Goal: Information Seeking & Learning: Learn about a topic

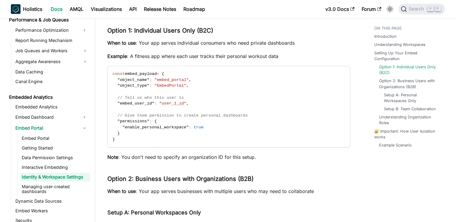
scroll to position [535, 0]
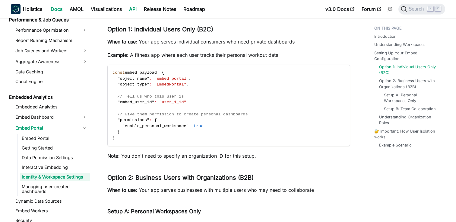
click at [131, 8] on link "API" at bounding box center [132, 9] width 15 height 10
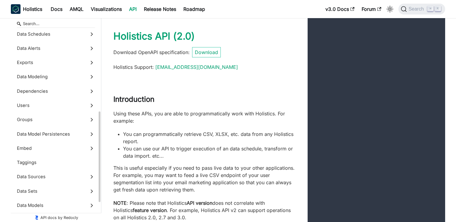
scroll to position [169, 0]
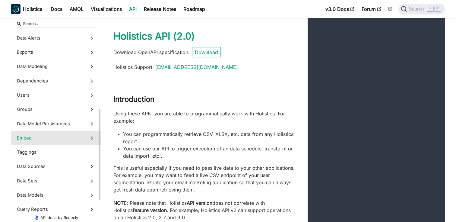
click at [53, 132] on label "Embed" at bounding box center [56, 138] width 90 height 14
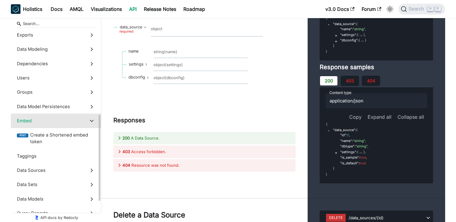
scroll to position [188, 0]
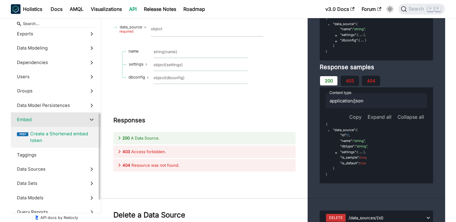
click at [56, 133] on span "Create a Shortened embed token" at bounding box center [62, 137] width 65 height 14
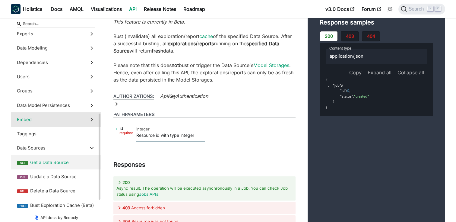
click at [55, 118] on span "Embed" at bounding box center [50, 119] width 67 height 7
